Goal: Task Accomplishment & Management: Use online tool/utility

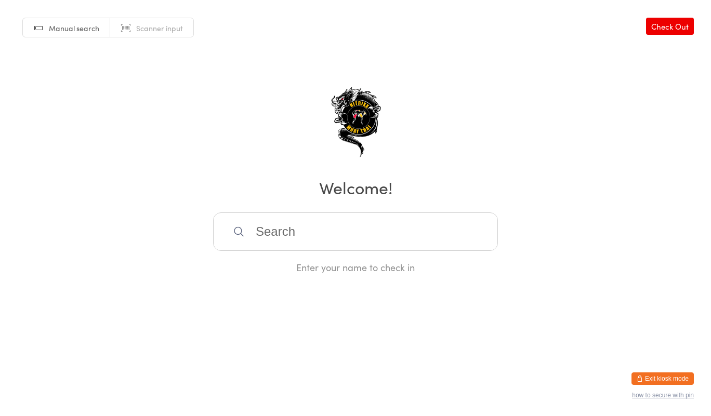
click at [298, 237] on input "search" at bounding box center [355, 232] width 285 height 38
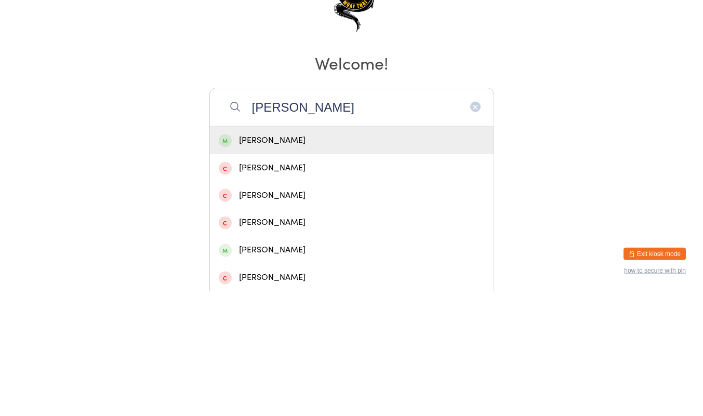
type input "[PERSON_NAME]"
click at [299, 256] on div "[PERSON_NAME]" at bounding box center [352, 266] width 284 height 28
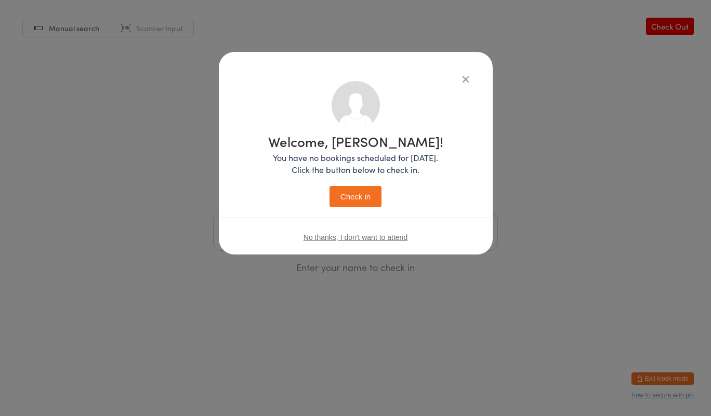
click at [357, 186] on button "Check in" at bounding box center [356, 196] width 52 height 21
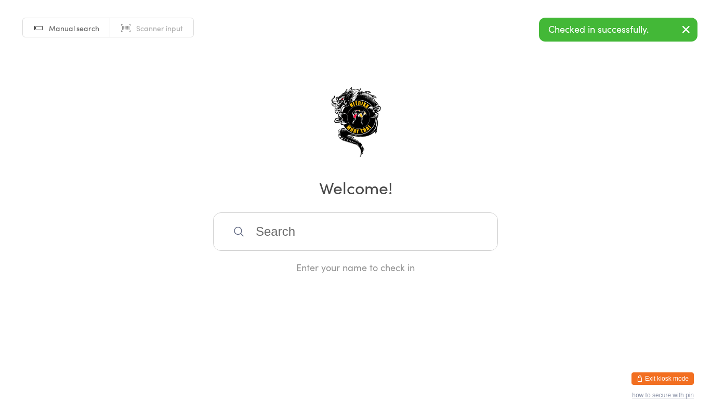
click at [424, 239] on input "search" at bounding box center [355, 232] width 285 height 38
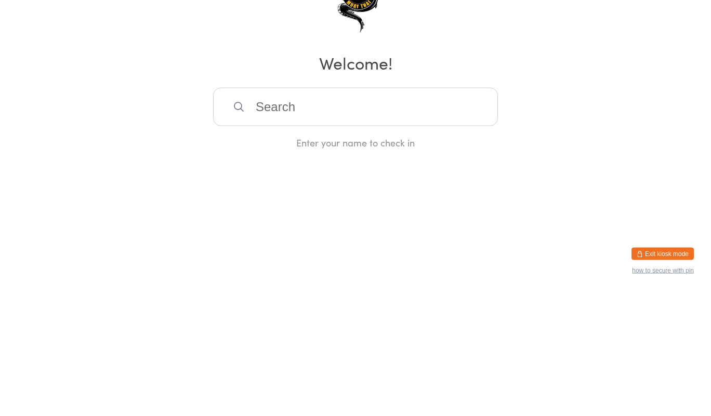
type input "m"
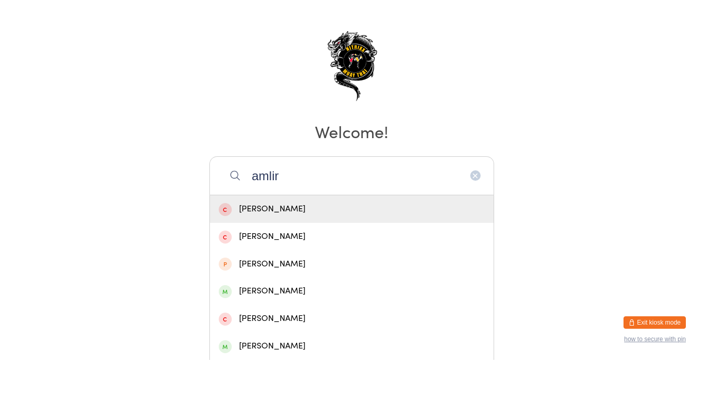
click at [389, 229] on input "amlir" at bounding box center [351, 232] width 285 height 38
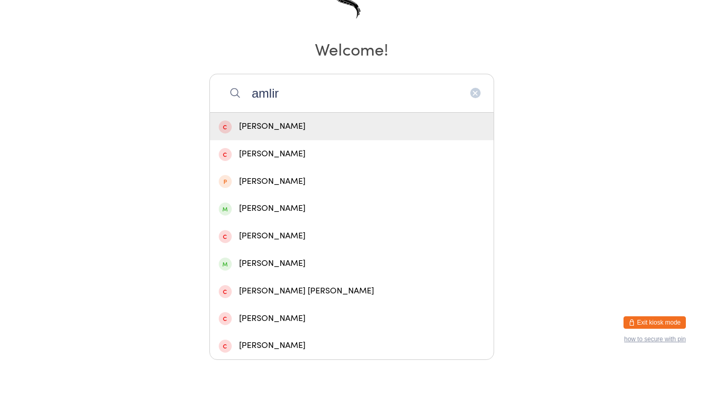
click at [430, 168] on input "amlir" at bounding box center [351, 149] width 285 height 38
type input "a"
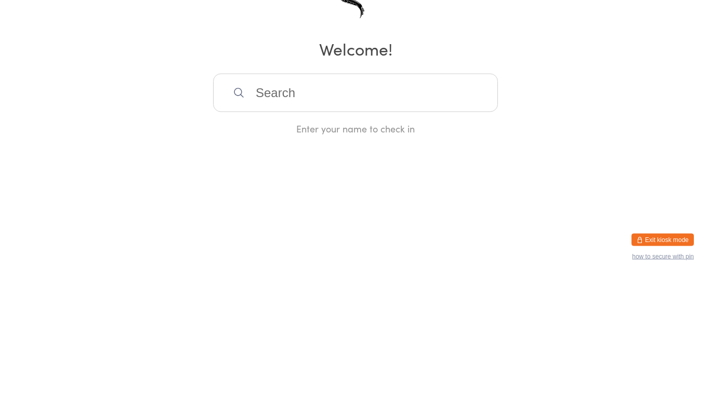
type input "n"
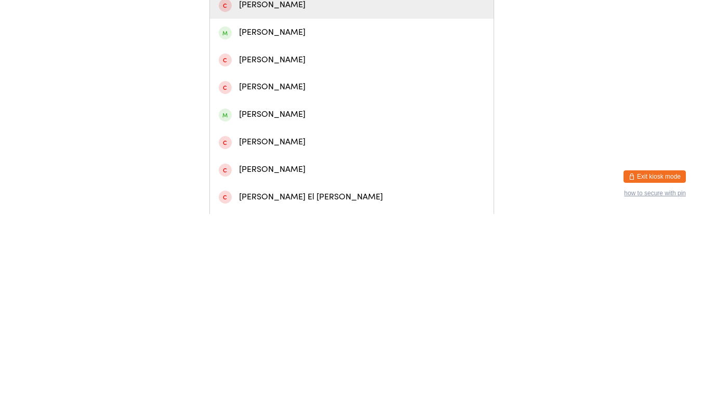
scroll to position [70, 0]
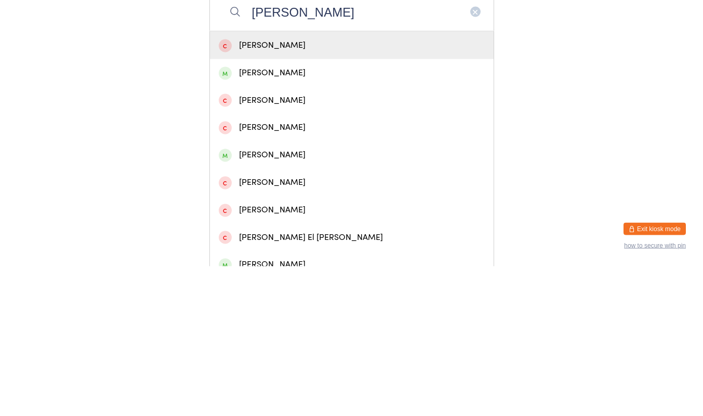
type input "[PERSON_NAME]"
click at [329, 309] on div "[PERSON_NAME]" at bounding box center [352, 305] width 266 height 14
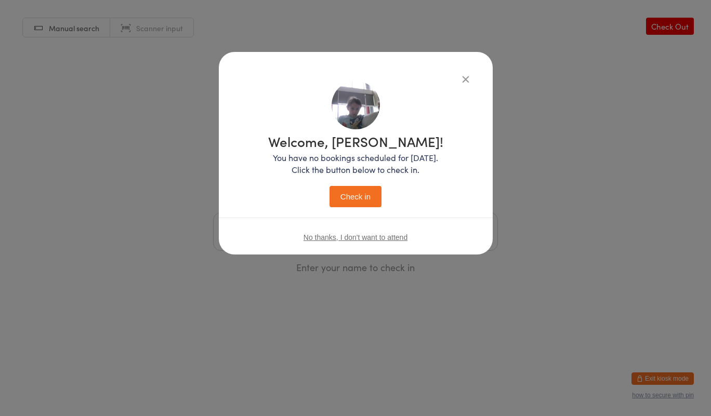
click at [369, 189] on button "Check in" at bounding box center [356, 196] width 52 height 21
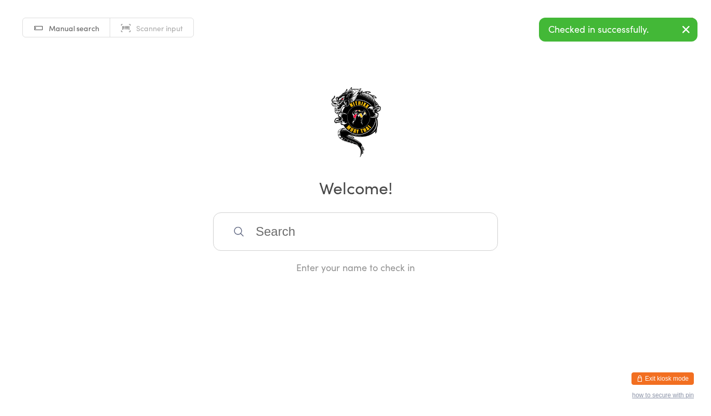
click at [435, 233] on input "search" at bounding box center [355, 232] width 285 height 38
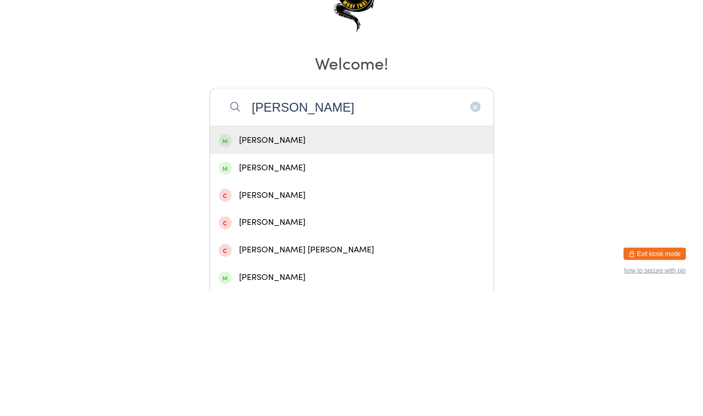
type input "[PERSON_NAME]"
click at [400, 271] on div "[PERSON_NAME]" at bounding box center [352, 265] width 266 height 14
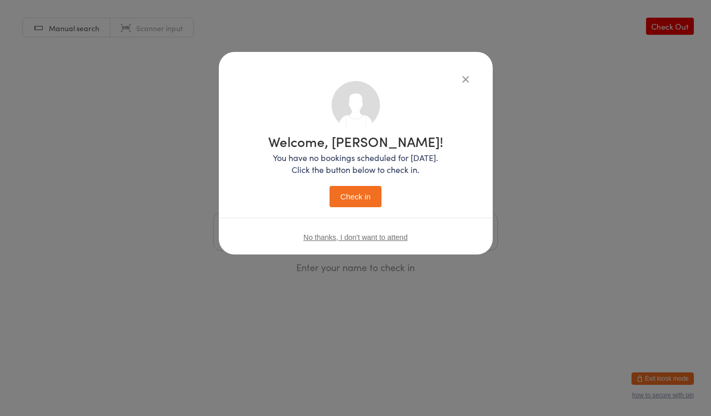
click at [350, 205] on button "Check in" at bounding box center [356, 196] width 52 height 21
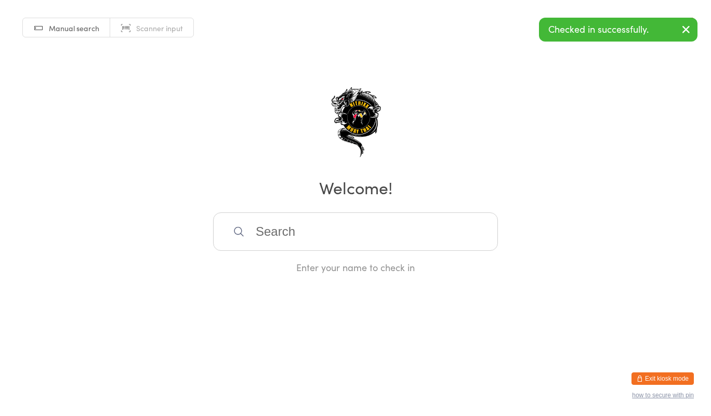
click at [288, 249] on input "search" at bounding box center [355, 232] width 285 height 38
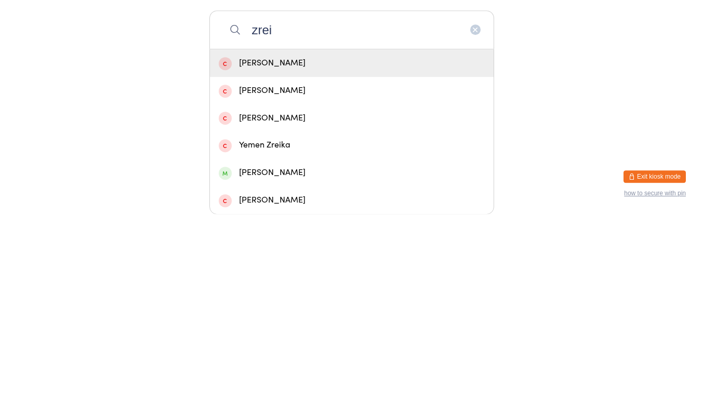
scroll to position [1, 0]
type input "zrei"
click at [248, 374] on div "[PERSON_NAME]" at bounding box center [352, 374] width 266 height 14
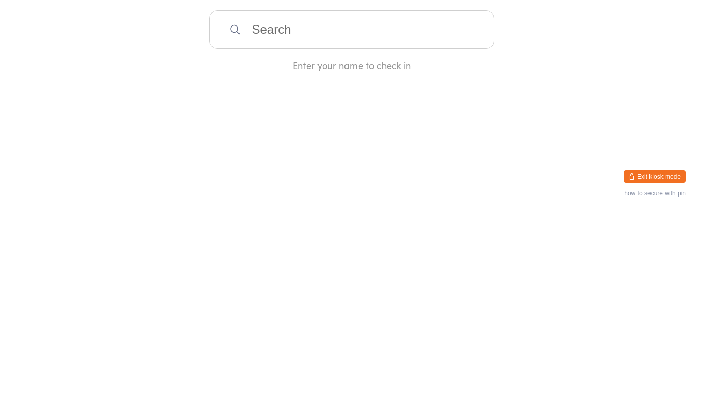
scroll to position [0, 0]
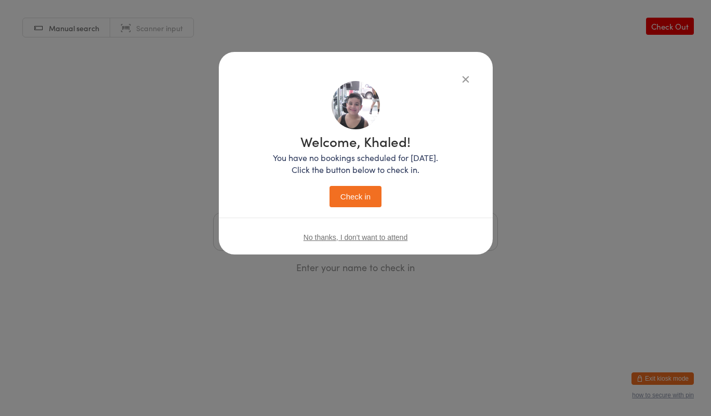
click at [353, 195] on button "Check in" at bounding box center [356, 196] width 52 height 21
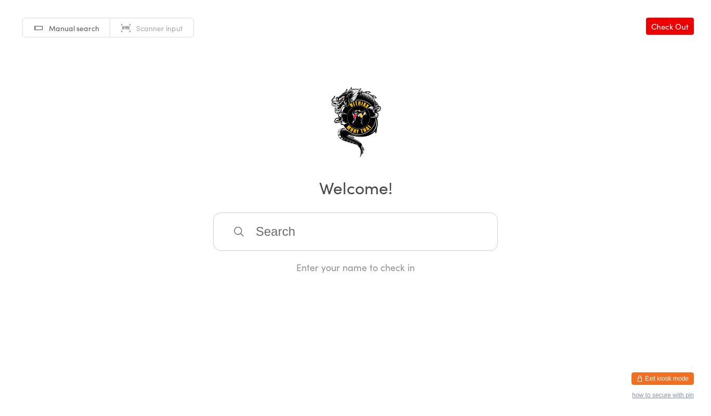
click at [449, 228] on input "search" at bounding box center [355, 232] width 285 height 38
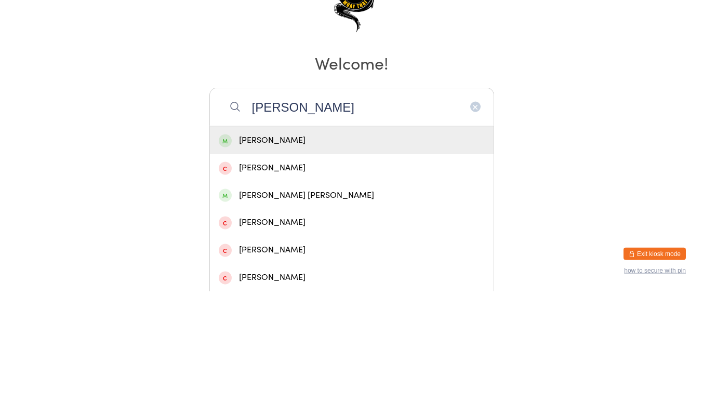
type input "[PERSON_NAME]"
click at [233, 313] on div "[PERSON_NAME] [PERSON_NAME]" at bounding box center [352, 321] width 284 height 28
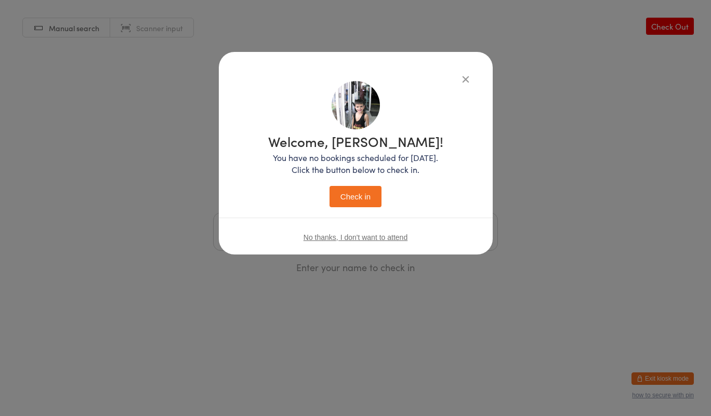
click at [361, 194] on button "Check in" at bounding box center [356, 196] width 52 height 21
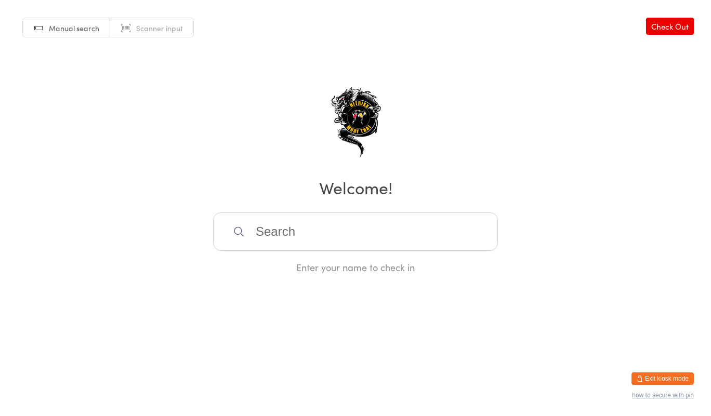
click at [259, 233] on input "search" at bounding box center [355, 232] width 285 height 38
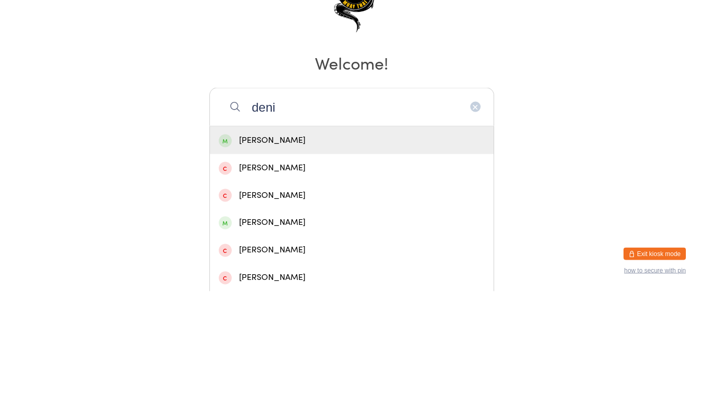
type input "deni"
click at [243, 268] on div "[PERSON_NAME]" at bounding box center [352, 265] width 266 height 14
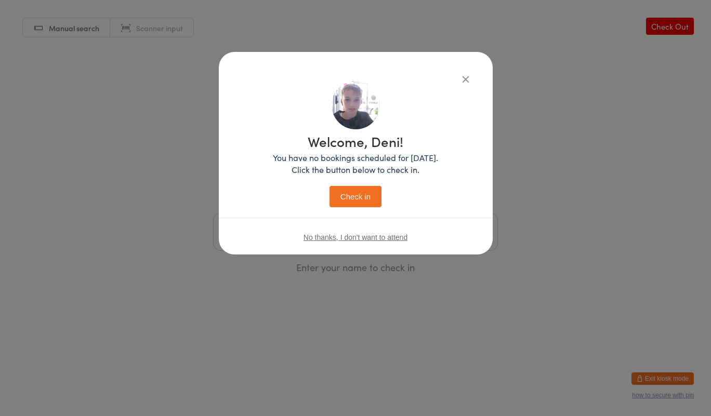
click at [370, 204] on button "Check in" at bounding box center [356, 196] width 52 height 21
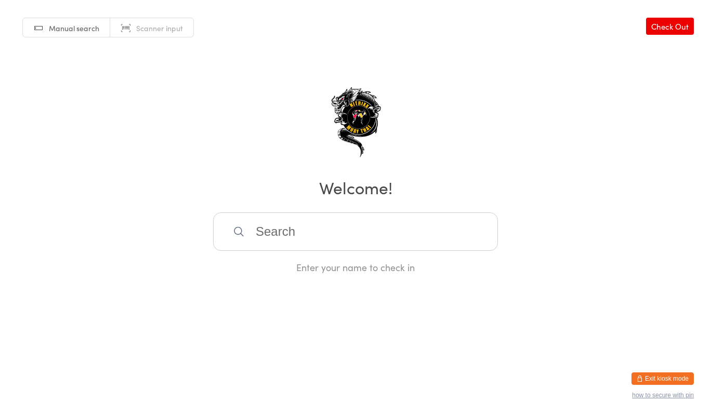
click at [380, 226] on input "search" at bounding box center [355, 232] width 285 height 38
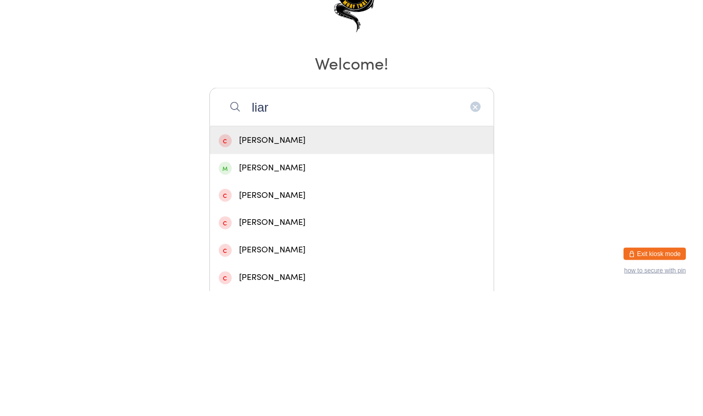
click at [602, 273] on div "Manual search Scanner input Check Out Welcome! liar [PERSON_NAME] [PERSON_NAME]…" at bounding box center [351, 137] width 703 height 274
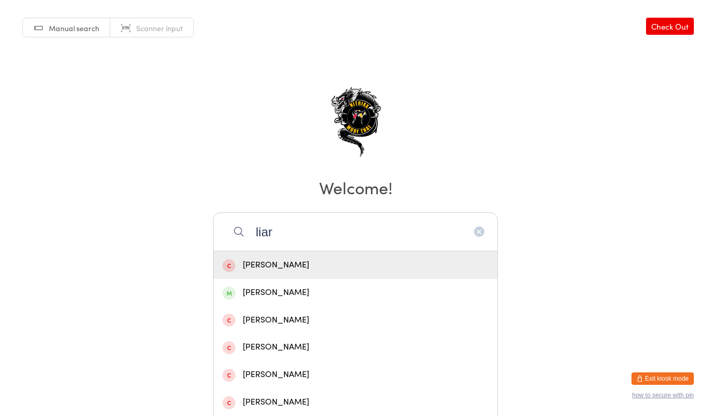
click at [595, 158] on div "Manual search Scanner input Check Out Welcome! liar [PERSON_NAME] [PERSON_NAME]…" at bounding box center [355, 137] width 711 height 274
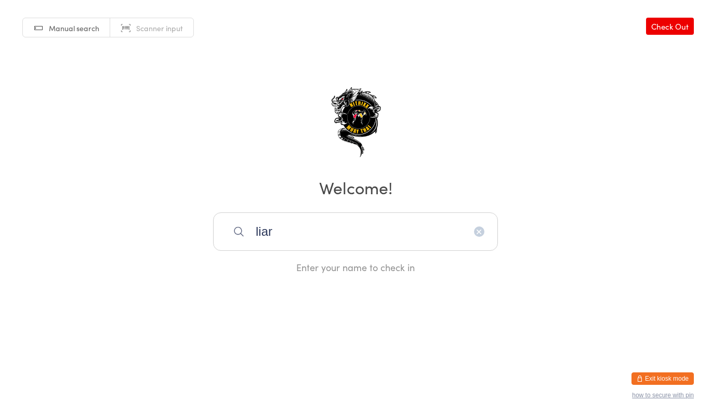
click at [390, 227] on input "liar" at bounding box center [355, 232] width 285 height 38
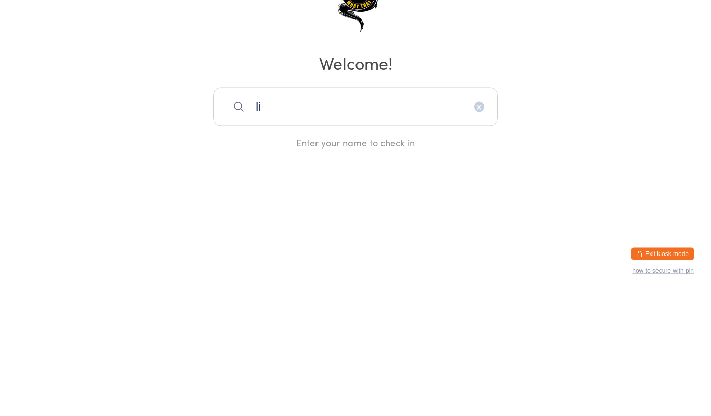
type input "l"
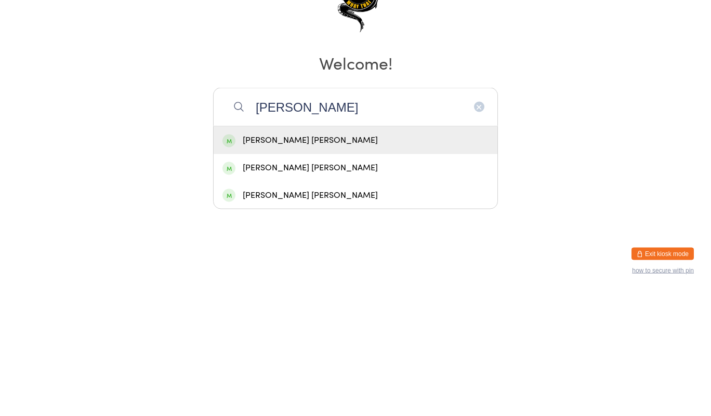
type input "[PERSON_NAME]"
click at [344, 263] on div "[PERSON_NAME] [PERSON_NAME]" at bounding box center [355, 265] width 266 height 14
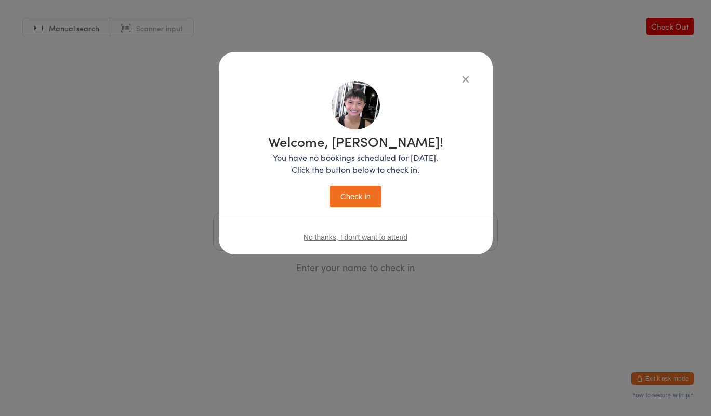
click at [356, 193] on button "Check in" at bounding box center [356, 196] width 52 height 21
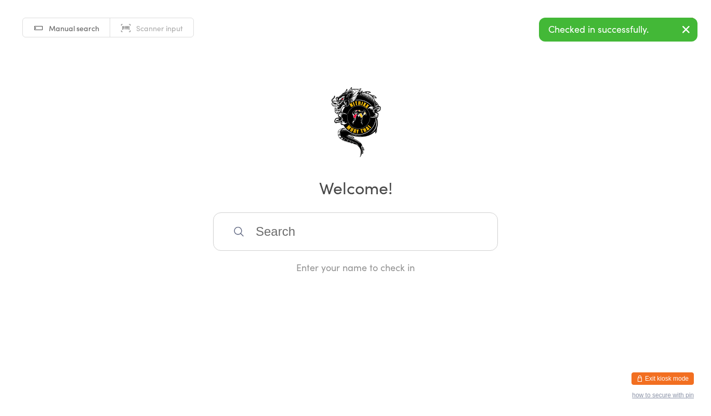
click at [388, 238] on input "search" at bounding box center [355, 232] width 285 height 38
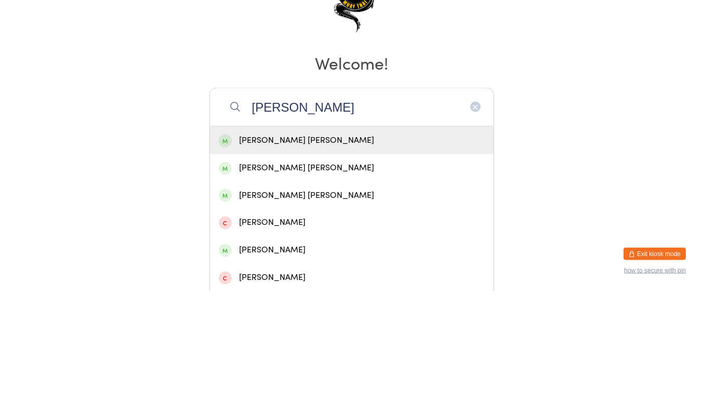
type input "[PERSON_NAME]"
click at [359, 262] on div "[PERSON_NAME] [PERSON_NAME]" at bounding box center [352, 265] width 266 height 14
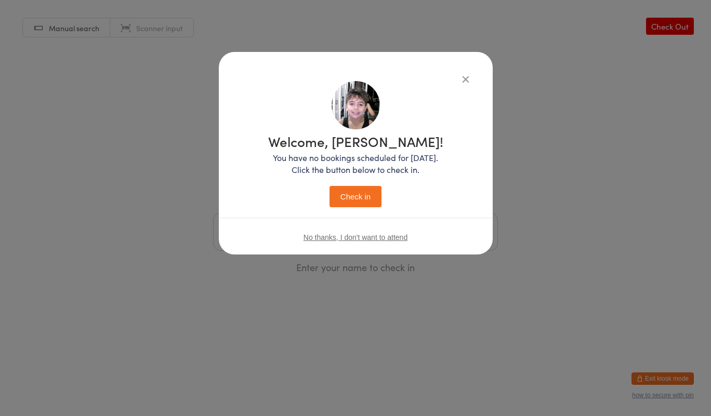
click at [364, 186] on button "Check in" at bounding box center [356, 196] width 52 height 21
click at [373, 204] on button "Check in" at bounding box center [356, 196] width 52 height 21
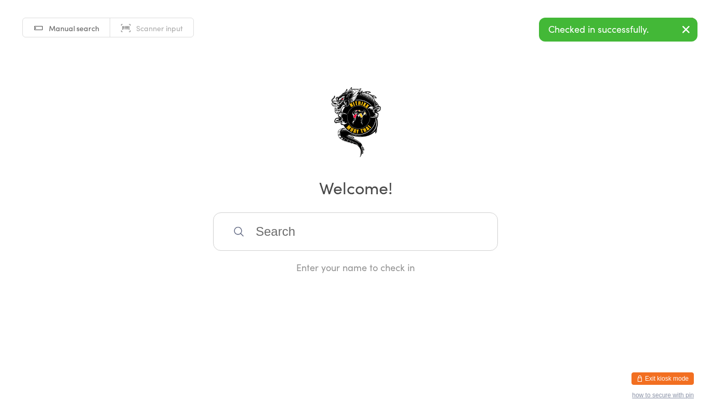
click at [376, 235] on input "search" at bounding box center [355, 232] width 285 height 38
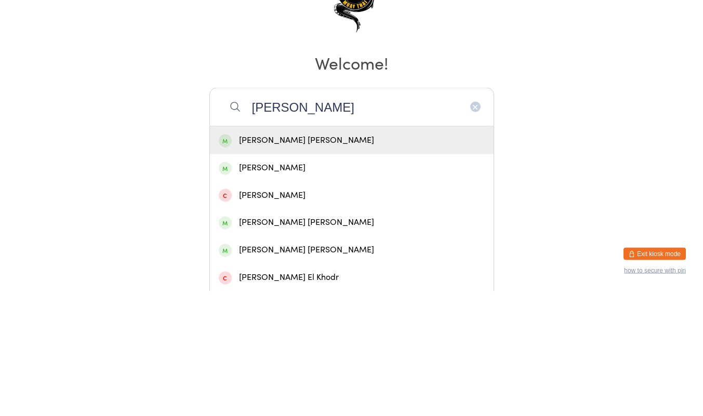
type input "[PERSON_NAME]"
click at [421, 264] on div "[PERSON_NAME] [PERSON_NAME]" at bounding box center [352, 265] width 266 height 14
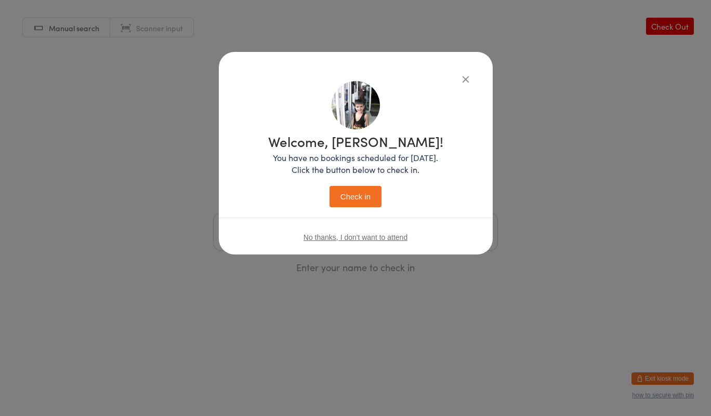
click at [365, 196] on button "Check in" at bounding box center [356, 196] width 52 height 21
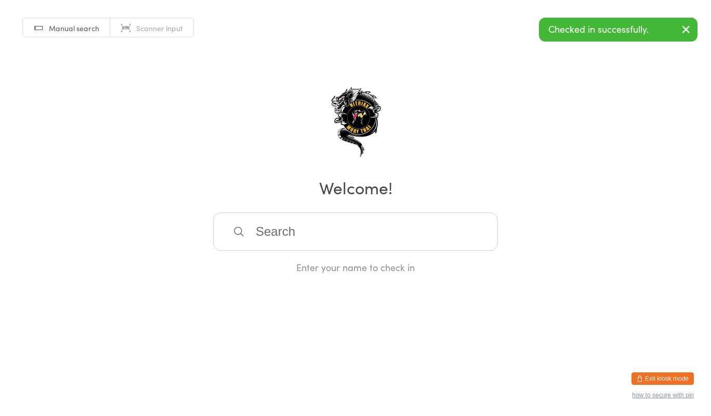
click at [370, 235] on input "search" at bounding box center [355, 232] width 285 height 38
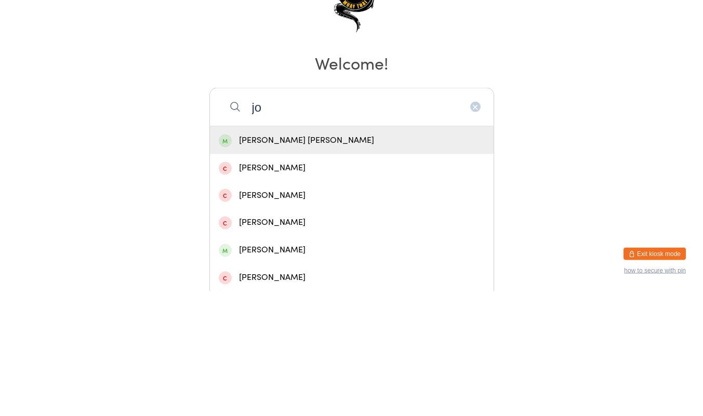
type input "j"
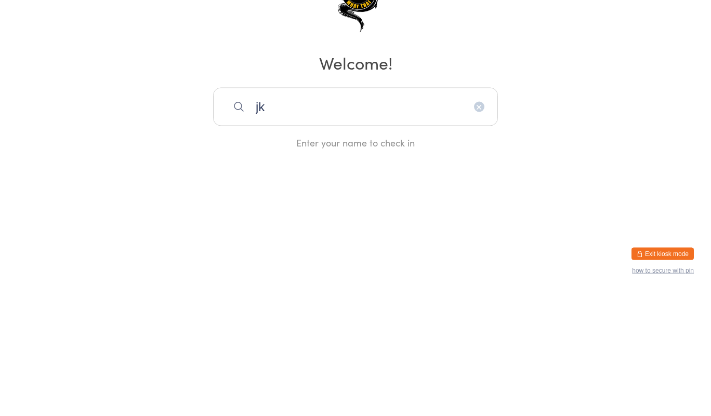
type input "j"
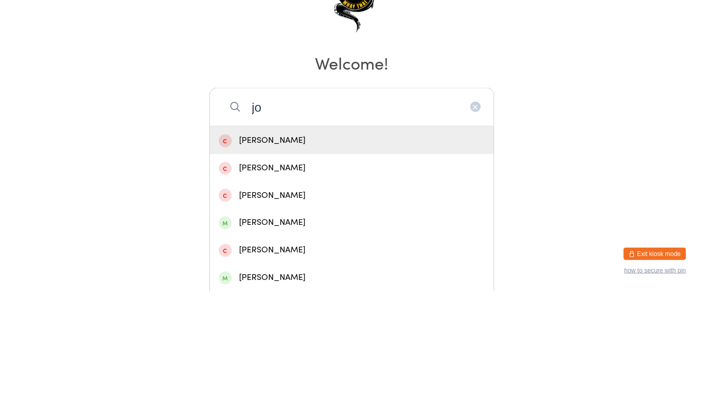
type input "j"
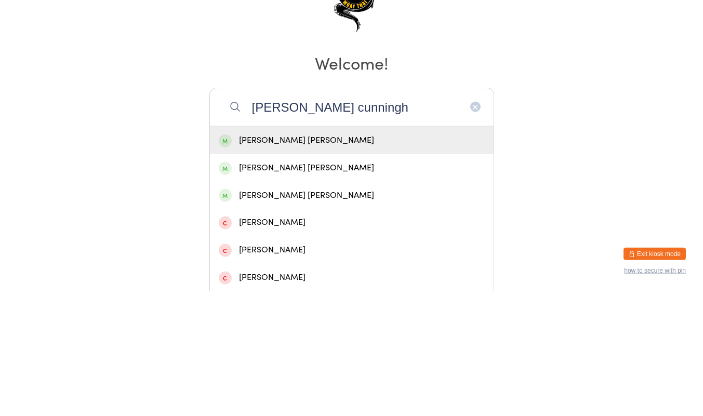
type input "[PERSON_NAME] cunning"
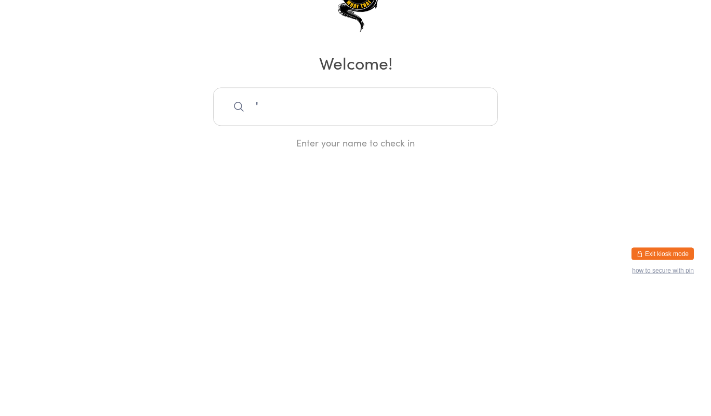
type input "'"
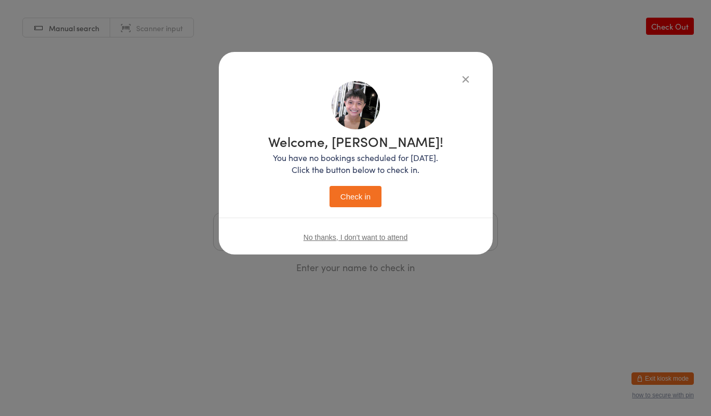
click at [583, 296] on div "Welcome, [PERSON_NAME]! You have no bookings scheduled for [DATE]. Click the bu…" at bounding box center [355, 208] width 711 height 416
click at [600, 294] on div "Welcome, [PERSON_NAME]! You have no bookings scheduled for [DATE]. Click the bu…" at bounding box center [355, 208] width 711 height 416
click at [600, 302] on html "You have now entered Kiosk Mode. Members will be able to check themselves in us…" at bounding box center [355, 208] width 711 height 416
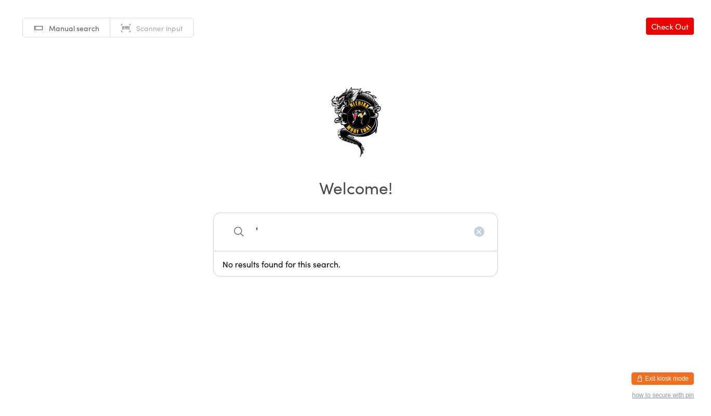
click at [388, 227] on input "'" at bounding box center [355, 232] width 285 height 38
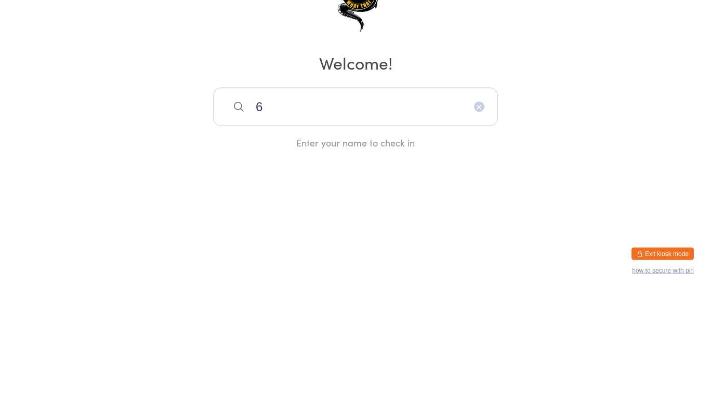
type input "6"
type input "Mirosla"
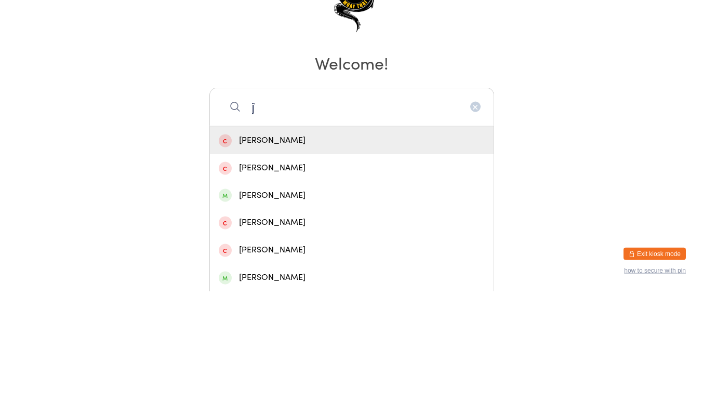
type input "ĵ"
type input "J"
type input "[PERSON_NAME]"
click at [344, 268] on div "[PERSON_NAME] [PERSON_NAME]" at bounding box center [352, 265] width 266 height 14
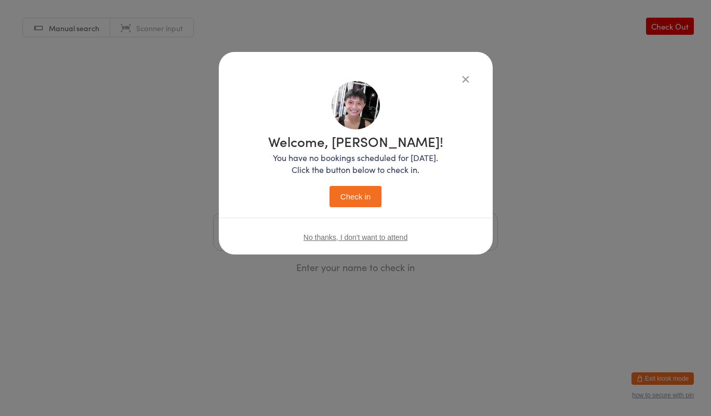
click at [359, 216] on div "Welcome, [PERSON_NAME]! You have no bookings scheduled for [DATE]. Click the bu…" at bounding box center [356, 169] width 232 height 176
click at [357, 205] on button "Check in" at bounding box center [356, 196] width 52 height 21
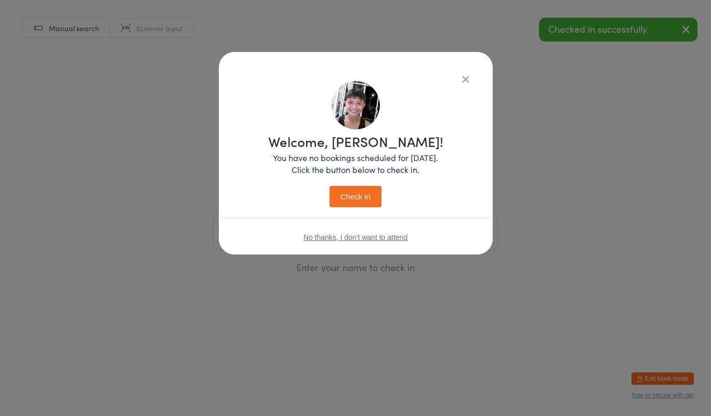
click at [365, 203] on button "Check in" at bounding box center [356, 196] width 52 height 21
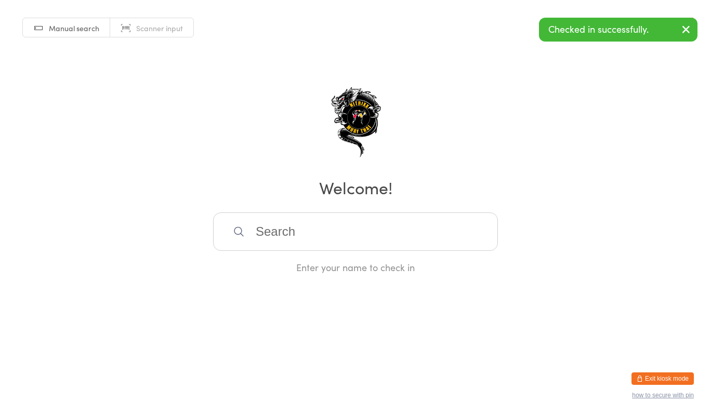
click at [414, 231] on input "search" at bounding box center [355, 232] width 285 height 38
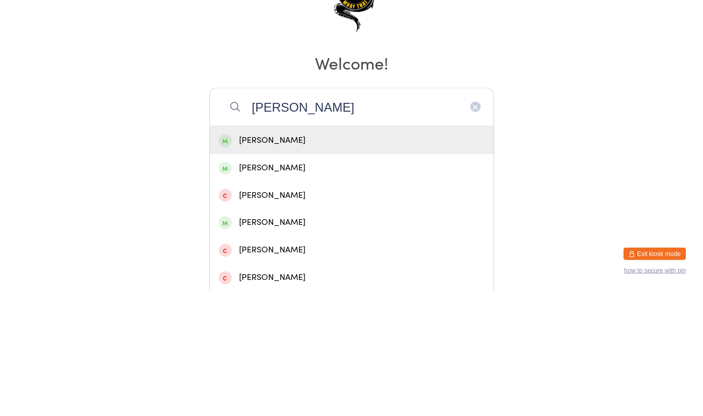
click at [642, 192] on h2 "Welcome!" at bounding box center [351, 187] width 682 height 23
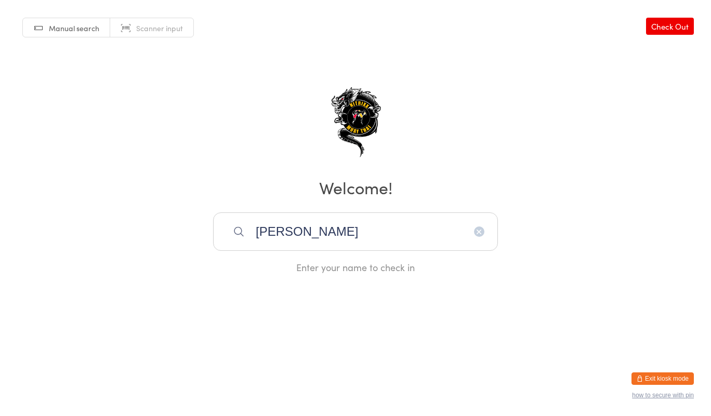
click at [363, 229] on input "[PERSON_NAME]" at bounding box center [355, 232] width 285 height 38
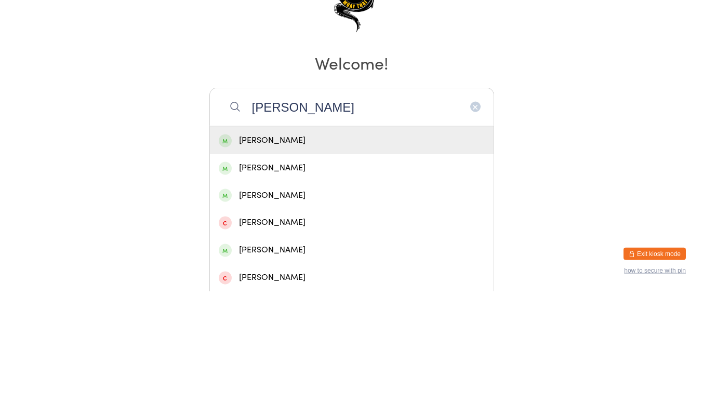
type input "[PERSON_NAME]"
click at [347, 277] on div "[PERSON_NAME]" at bounding box center [352, 266] width 284 height 28
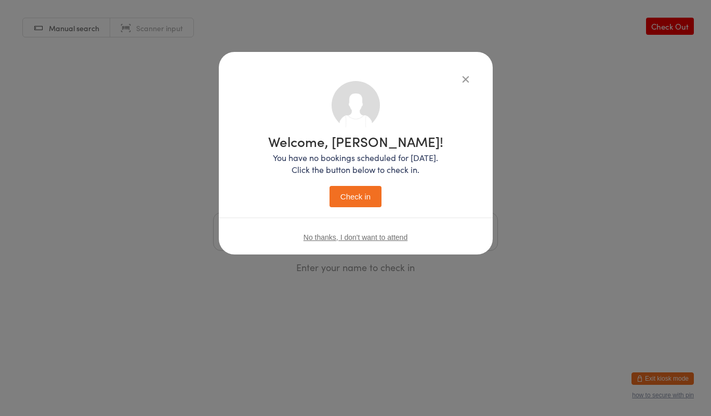
click at [345, 207] on button "Check in" at bounding box center [356, 196] width 52 height 21
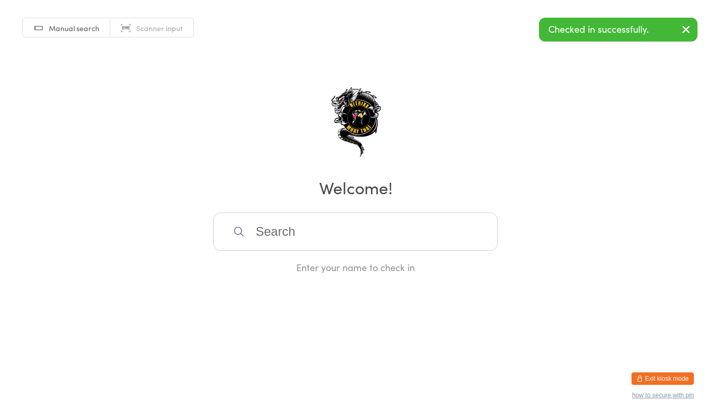
click at [358, 228] on input "search" at bounding box center [355, 232] width 285 height 38
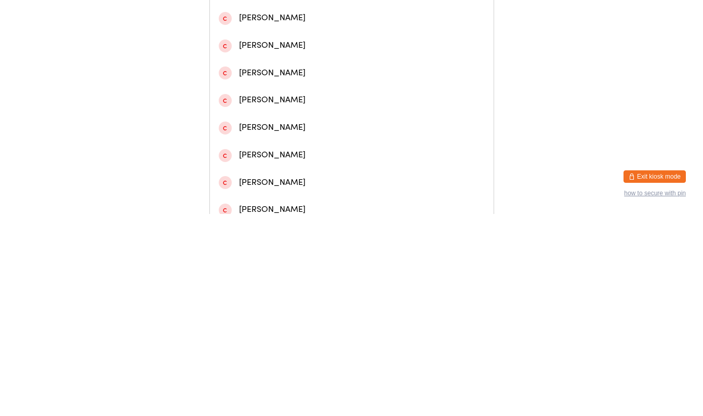
scroll to position [247, 0]
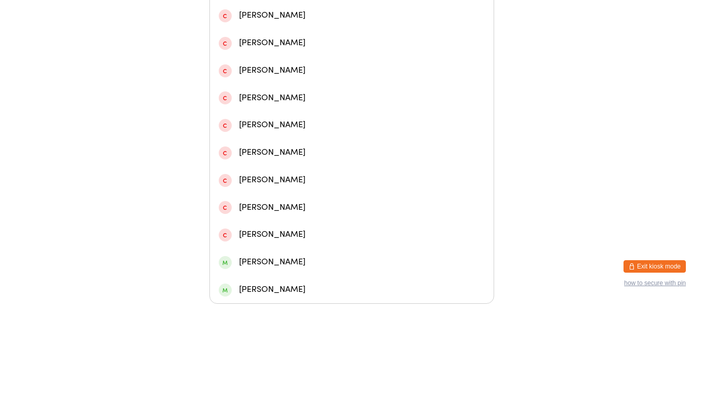
type input "dann"
click at [369, 221] on div "[PERSON_NAME]" at bounding box center [352, 210] width 284 height 28
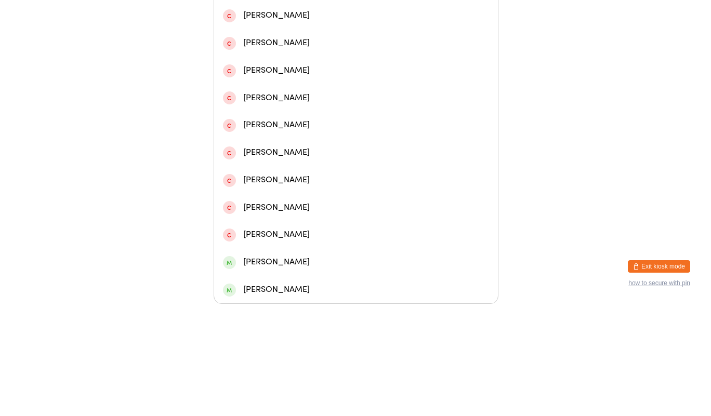
scroll to position [0, 0]
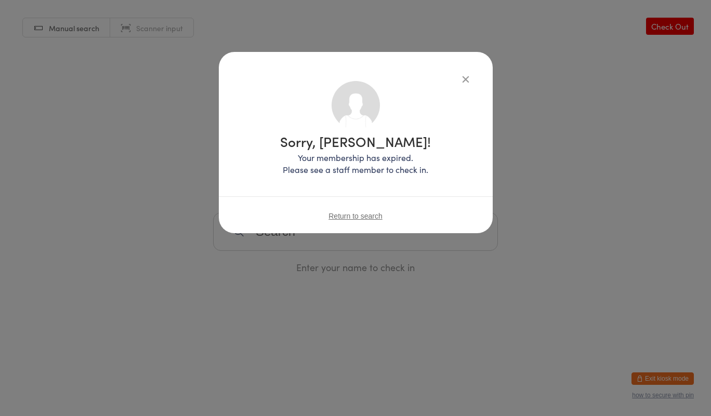
click at [470, 80] on icon "button" at bounding box center [465, 78] width 11 height 11
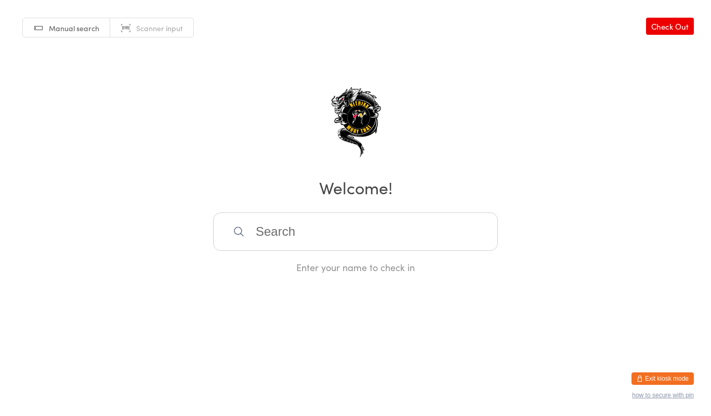
click at [314, 238] on input "search" at bounding box center [355, 232] width 285 height 38
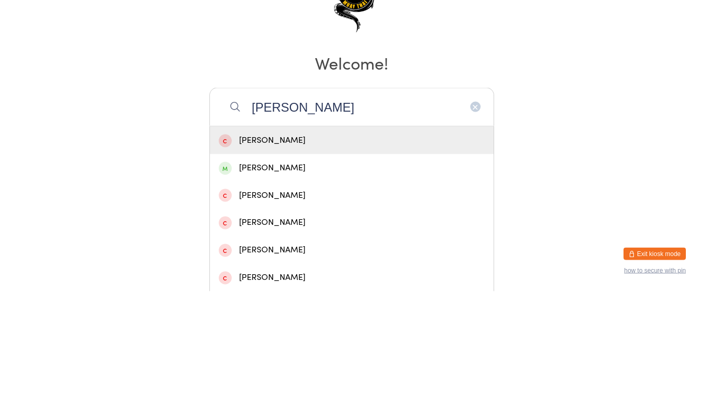
type input "[PERSON_NAME]"
click at [340, 298] on div "[PERSON_NAME]" at bounding box center [352, 293] width 266 height 14
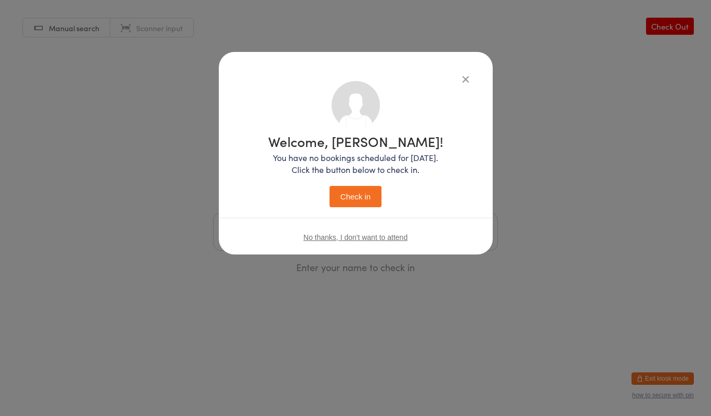
click at [365, 190] on button "Check in" at bounding box center [356, 196] width 52 height 21
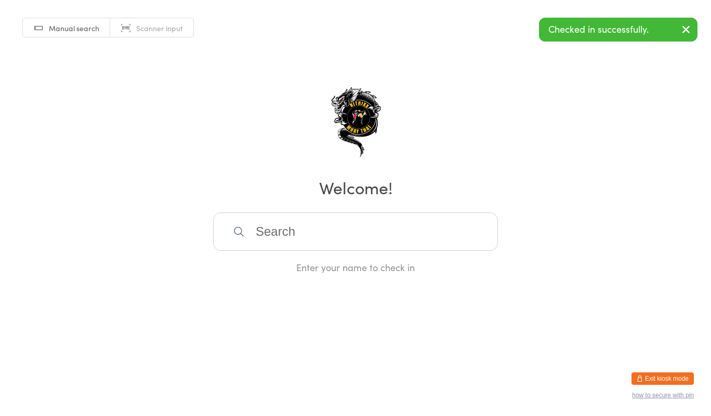
click at [243, 223] on input "search" at bounding box center [355, 232] width 285 height 38
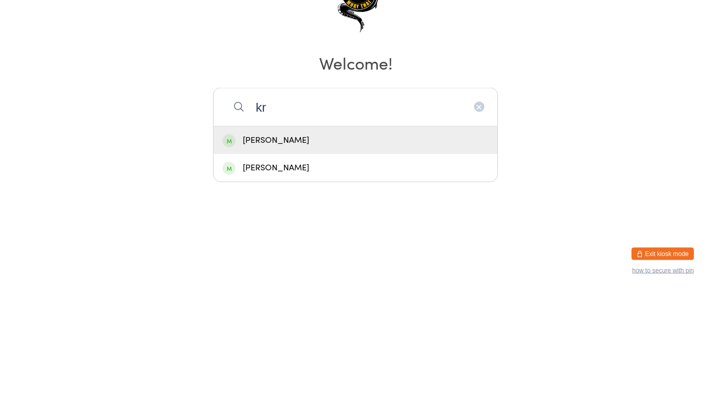
type input "k"
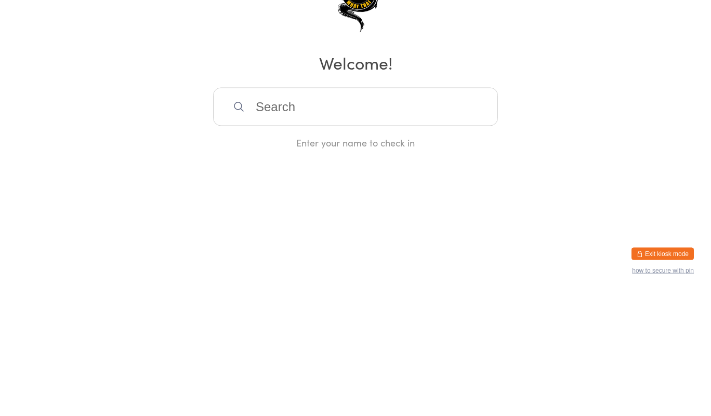
type input "e"
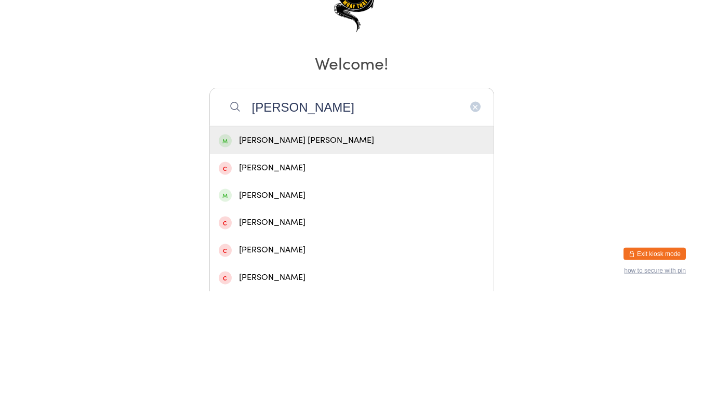
type input "[PERSON_NAME]"
click at [354, 268] on div "[PERSON_NAME] [PERSON_NAME]" at bounding box center [352, 265] width 266 height 14
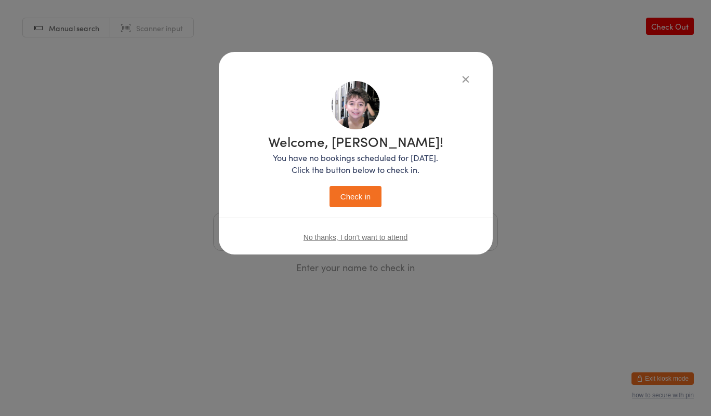
click at [359, 196] on button "Check in" at bounding box center [356, 196] width 52 height 21
